Goal: Task Accomplishment & Management: Use online tool/utility

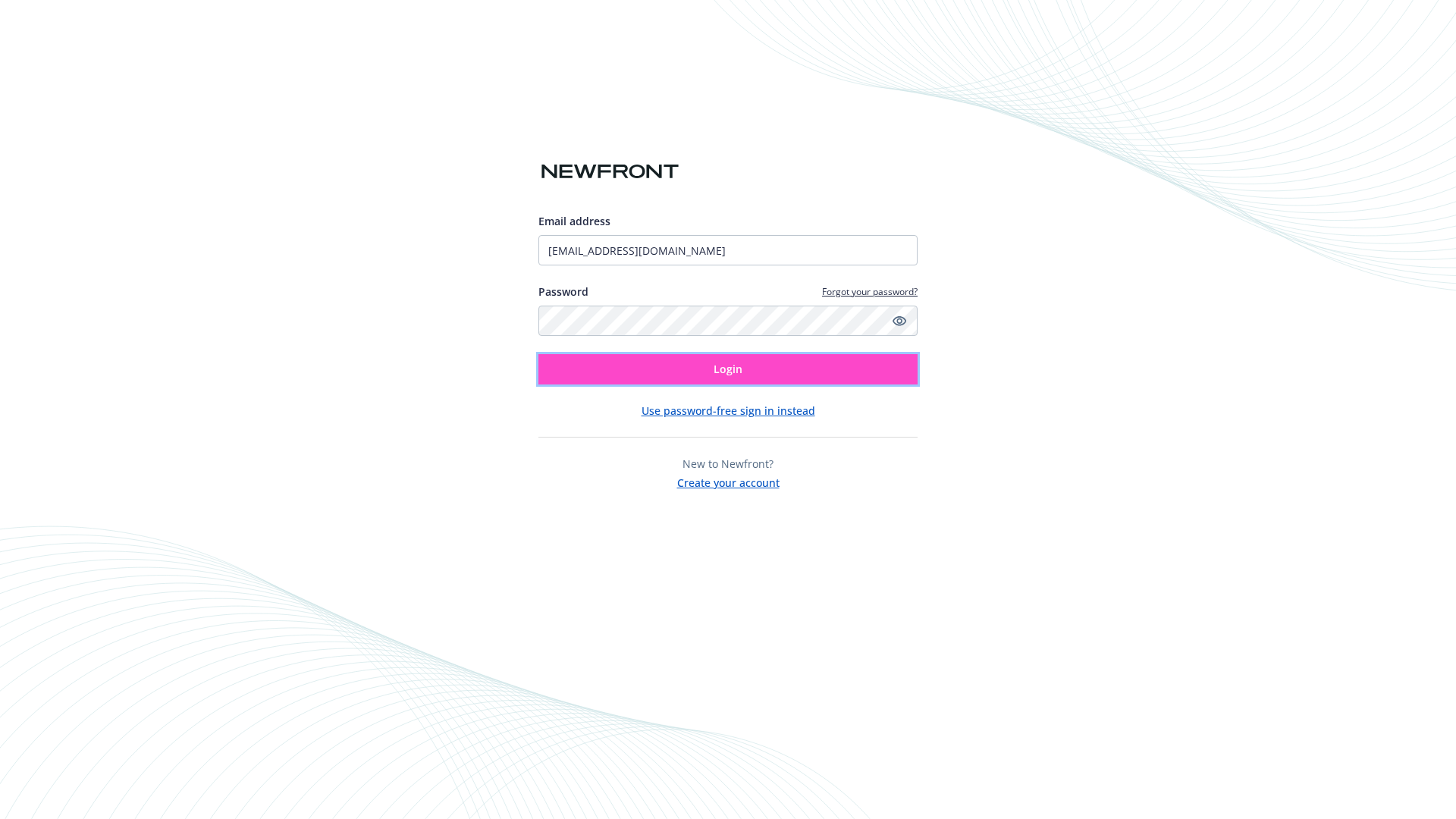
click at [728, 369] on span "Login" at bounding box center [728, 368] width 28 height 14
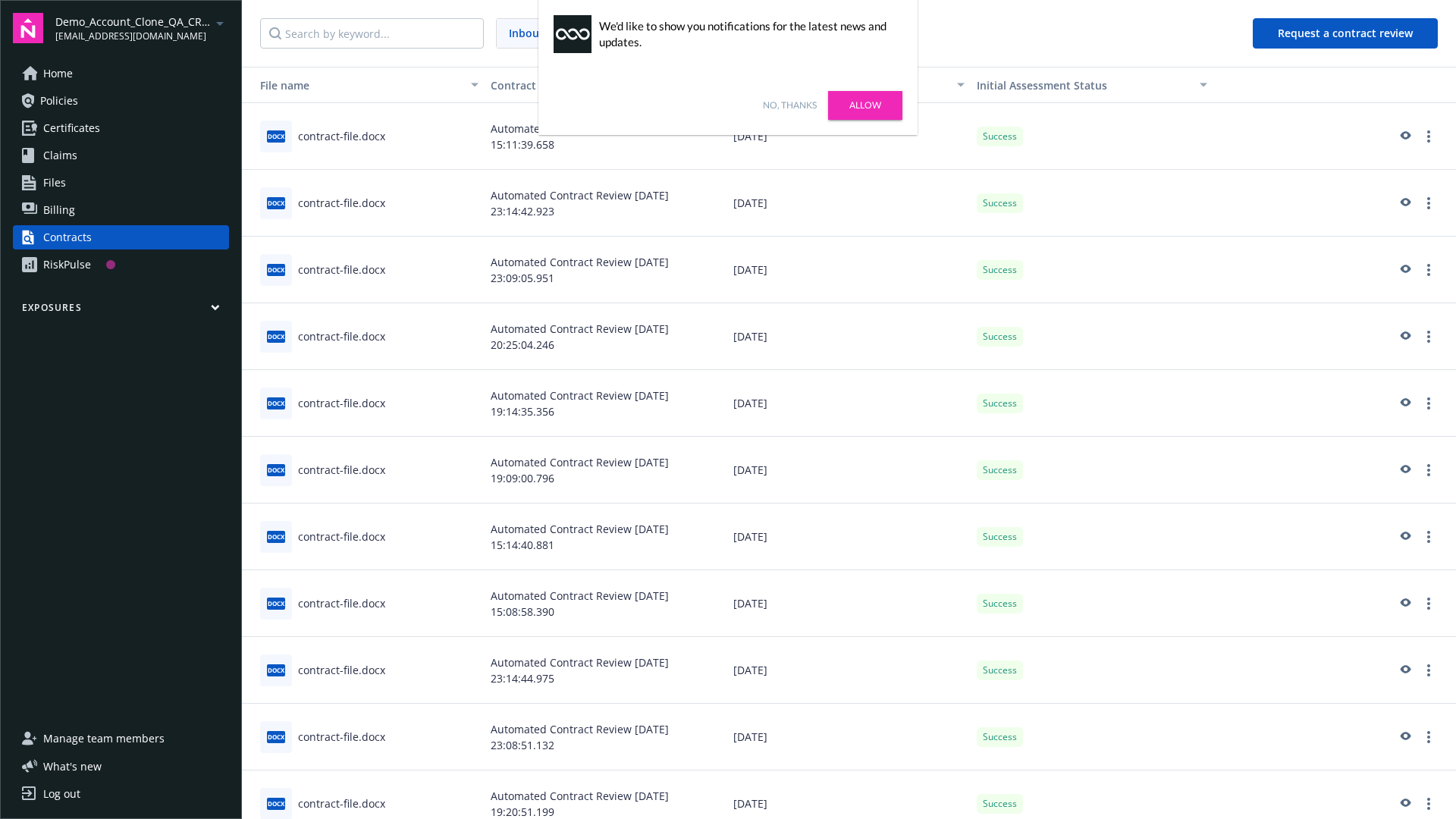
click at [790, 106] on link "No, thanks" at bounding box center [790, 106] width 54 height 13
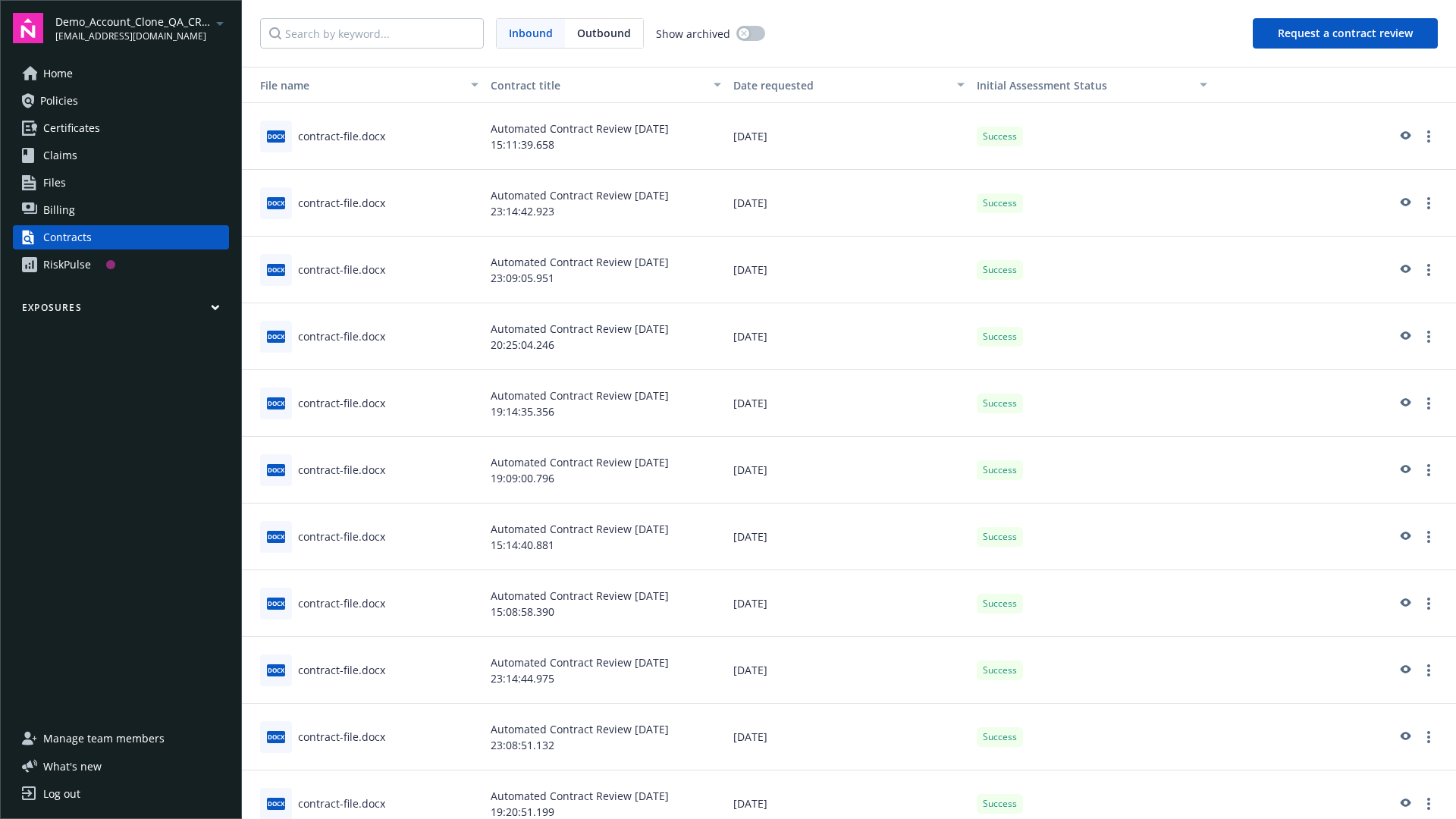
click at [1346, 33] on button "Request a contract review" at bounding box center [1345, 33] width 185 height 30
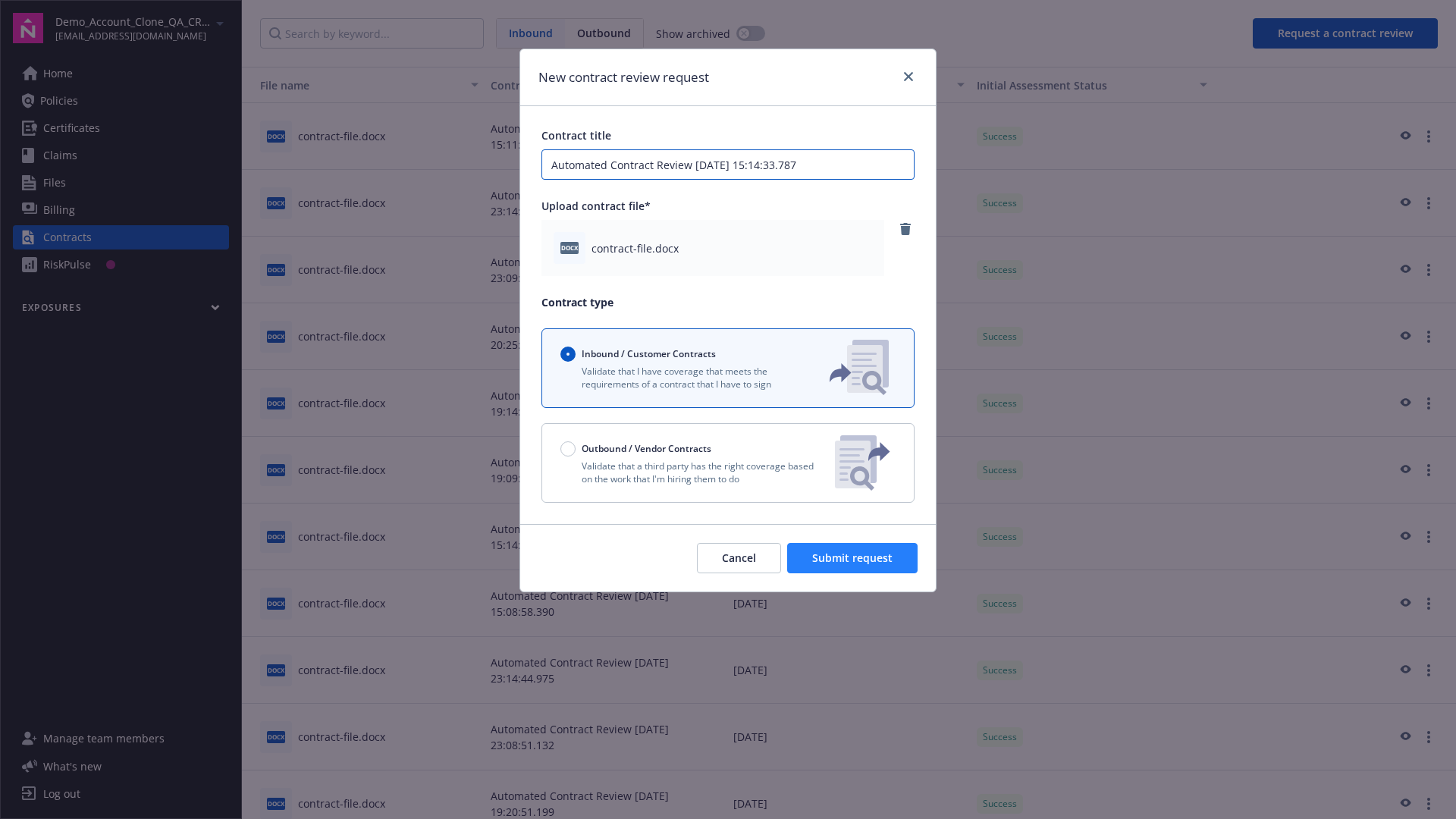
type input "Automated Contract Review 09-17-2025 15:14:33.787"
click at [853, 559] on span "Submit request" at bounding box center [852, 558] width 80 height 14
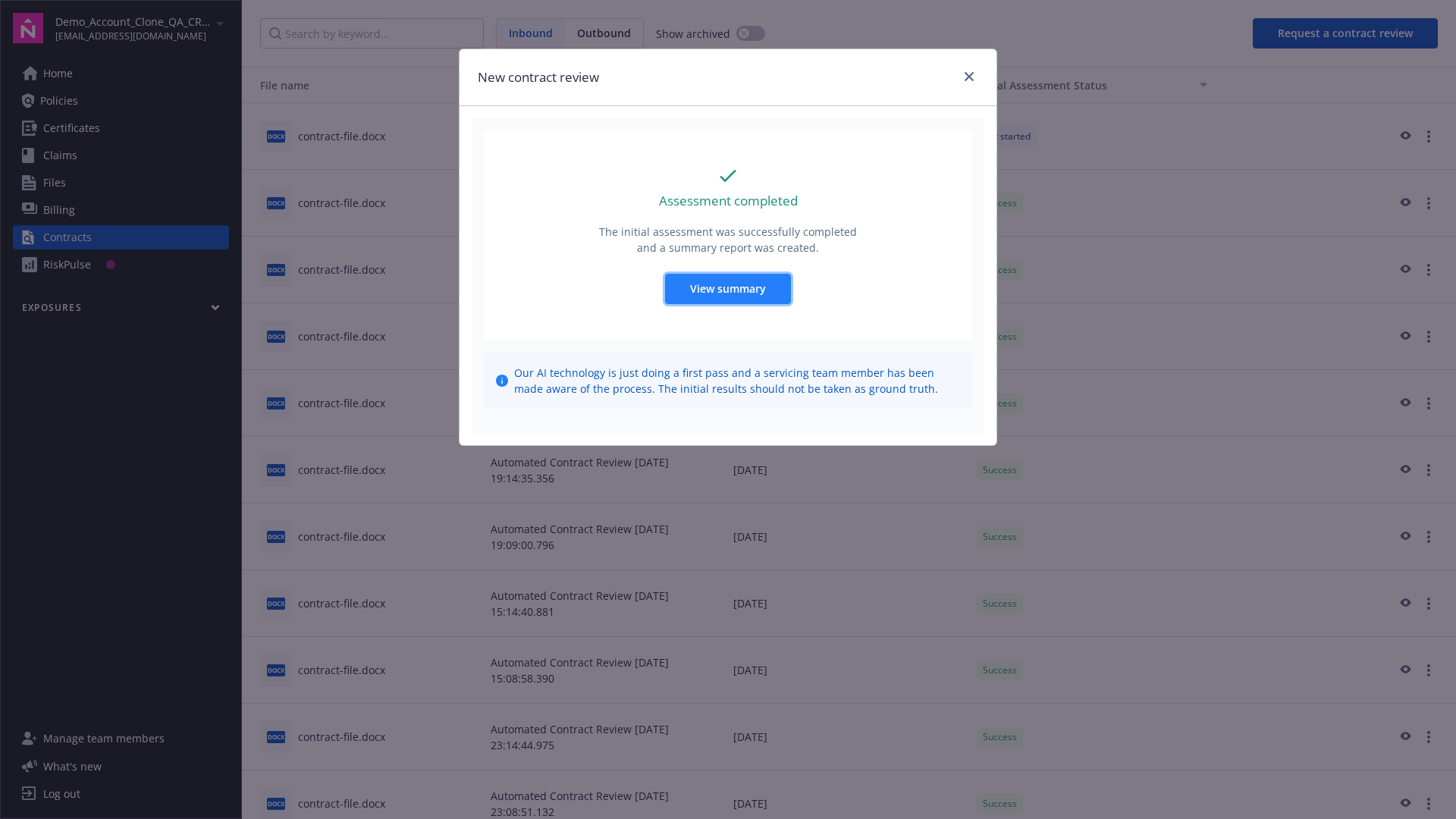
click at [728, 288] on span "View summary" at bounding box center [728, 288] width 76 height 14
